Goal: Navigation & Orientation: Find specific page/section

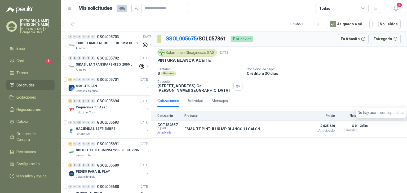
scroll to position [53, 0]
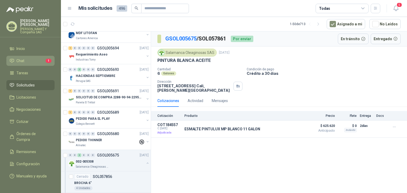
click at [28, 60] on li "Chat 1" at bounding box center [31, 61] width 42 height 6
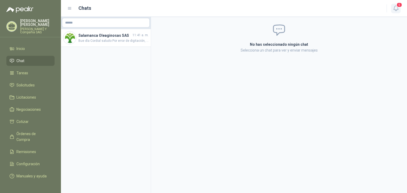
click at [396, 8] on icon "button" at bounding box center [396, 8] width 7 height 7
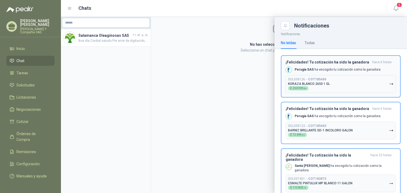
click at [310, 86] on div "SOL058126 → COT185469 KORAZA BLANCO 2650 1 GL $ 250.939 ,56" at bounding box center [309, 84] width 42 height 13
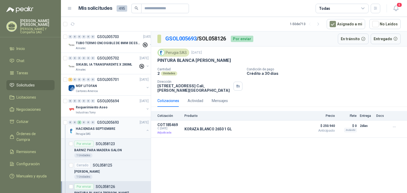
click at [96, 128] on p "HACIENDAS SEPTIEMBRE" at bounding box center [95, 129] width 39 height 5
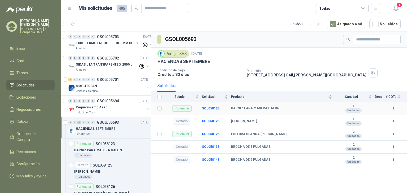
click at [246, 107] on b "BARNIZ PARA MADERA GALON" at bounding box center [255, 108] width 48 height 4
click at [207, 107] on b "SOL058123" at bounding box center [210, 109] width 17 height 4
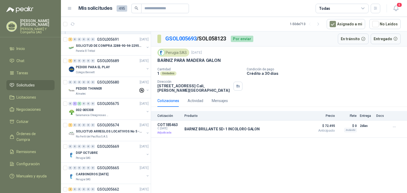
scroll to position [79, 0]
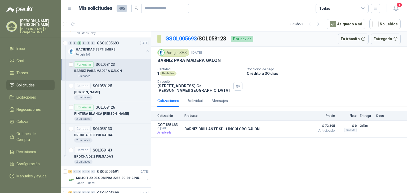
click at [37, 82] on link "Solicitudes" at bounding box center [30, 85] width 48 height 10
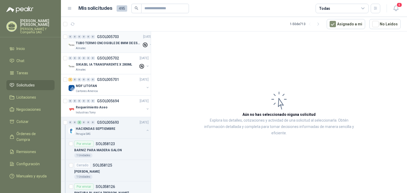
click at [103, 42] on p "TUBO TERMO ENCOGIBLE DE 8MM DE ESPESOR X 5CMS" at bounding box center [109, 43] width 66 height 5
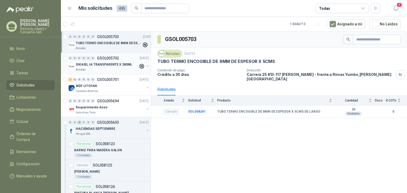
click at [105, 66] on p "SIKASIL IA TRANSPARENTE X 280ML" at bounding box center [104, 64] width 56 height 5
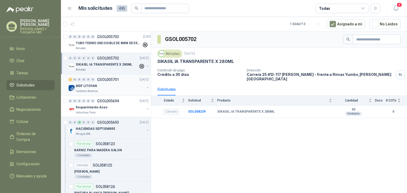
click at [104, 88] on div "MDF LITOFAN" at bounding box center [110, 86] width 69 height 6
